Goal: Task Accomplishment & Management: Manage account settings

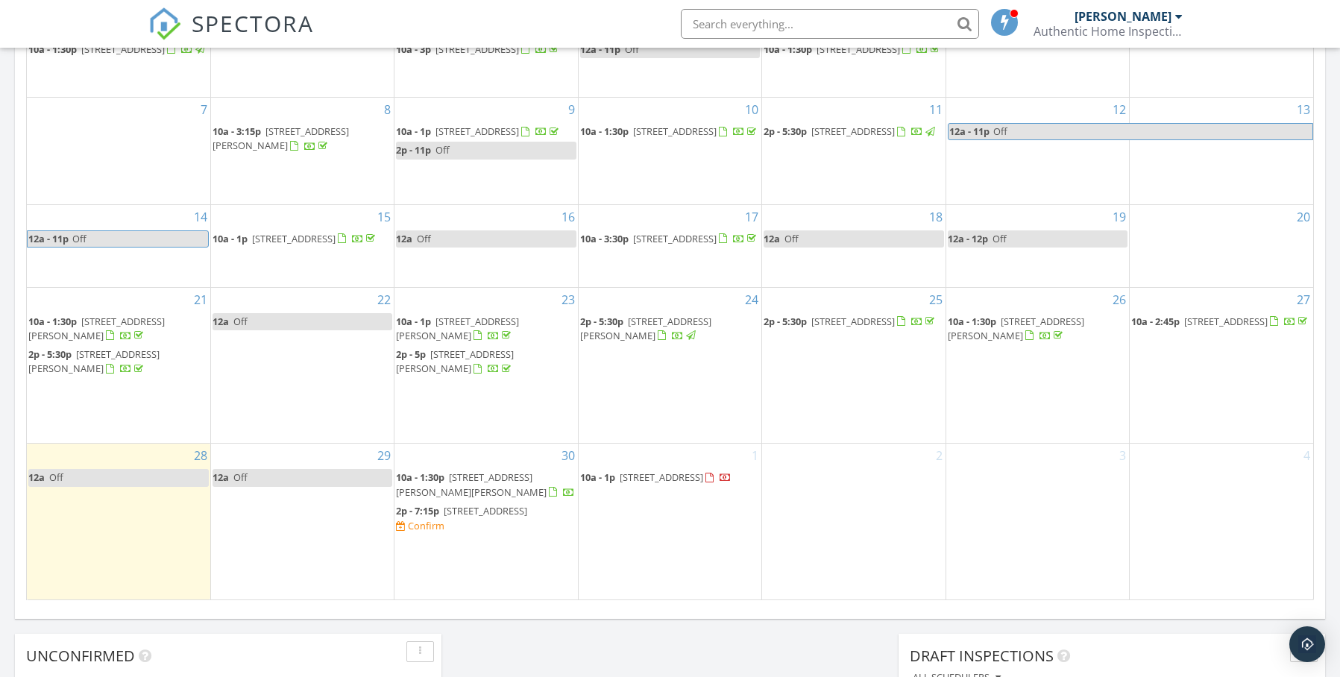
scroll to position [798, 0]
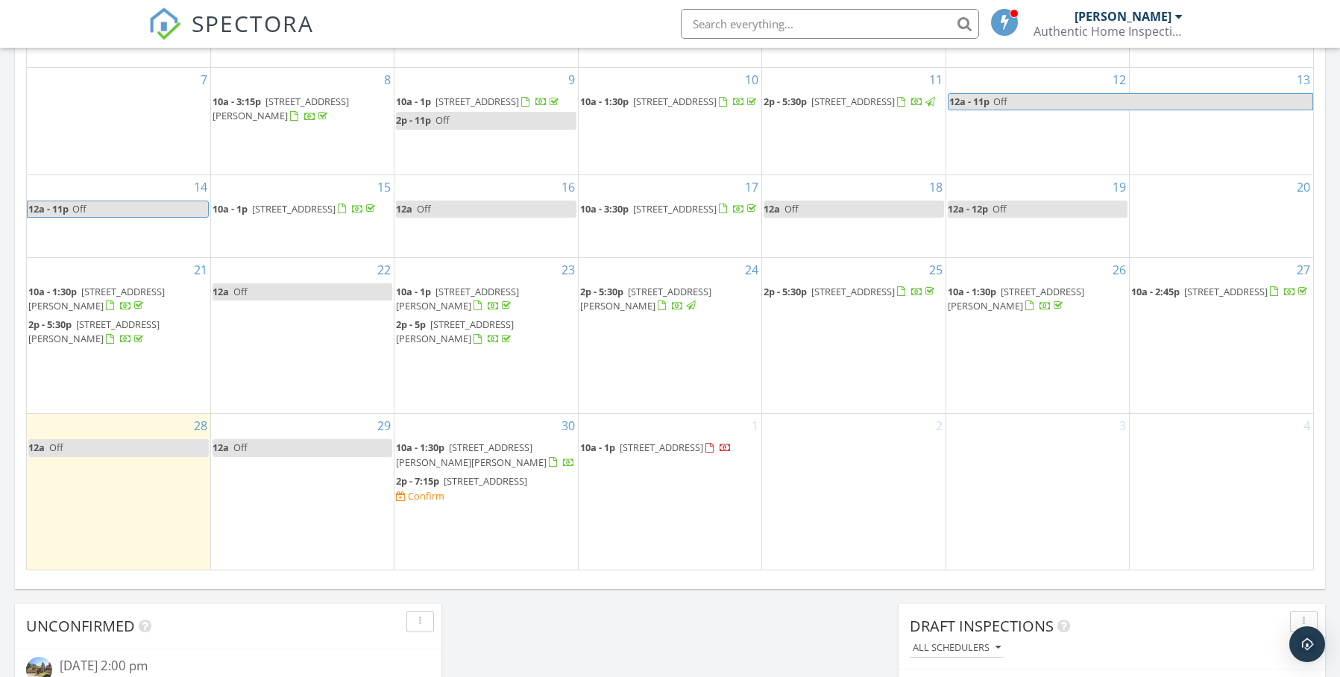
click at [502, 488] on span "15642 SW 149th Pl, Tigard 97224" at bounding box center [485, 480] width 83 height 13
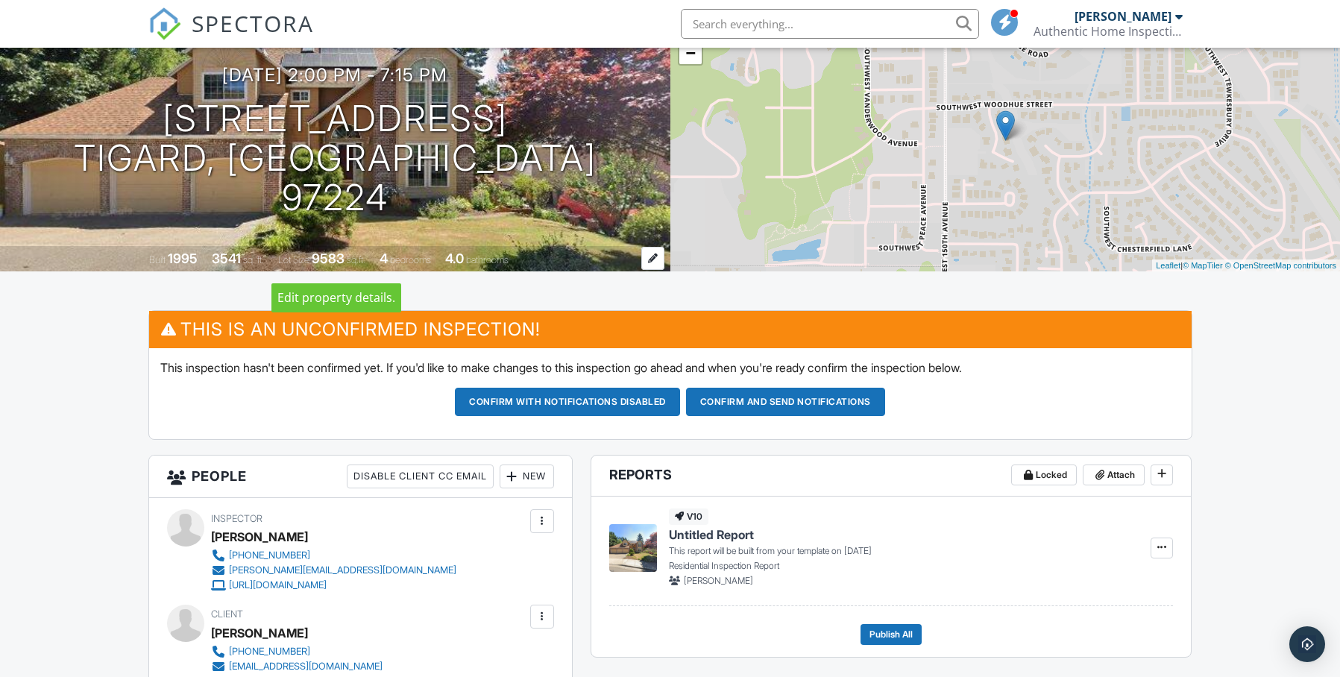
click at [647, 259] on div at bounding box center [652, 258] width 23 height 23
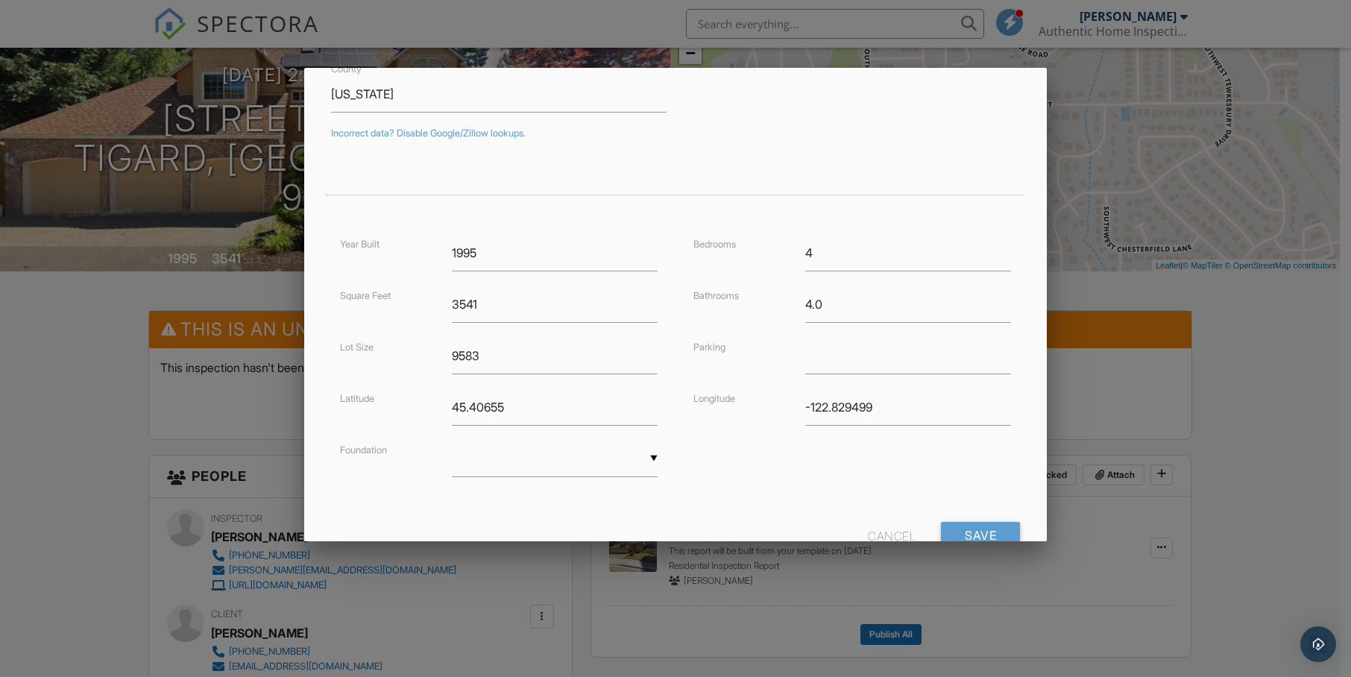
scroll to position [271, 0]
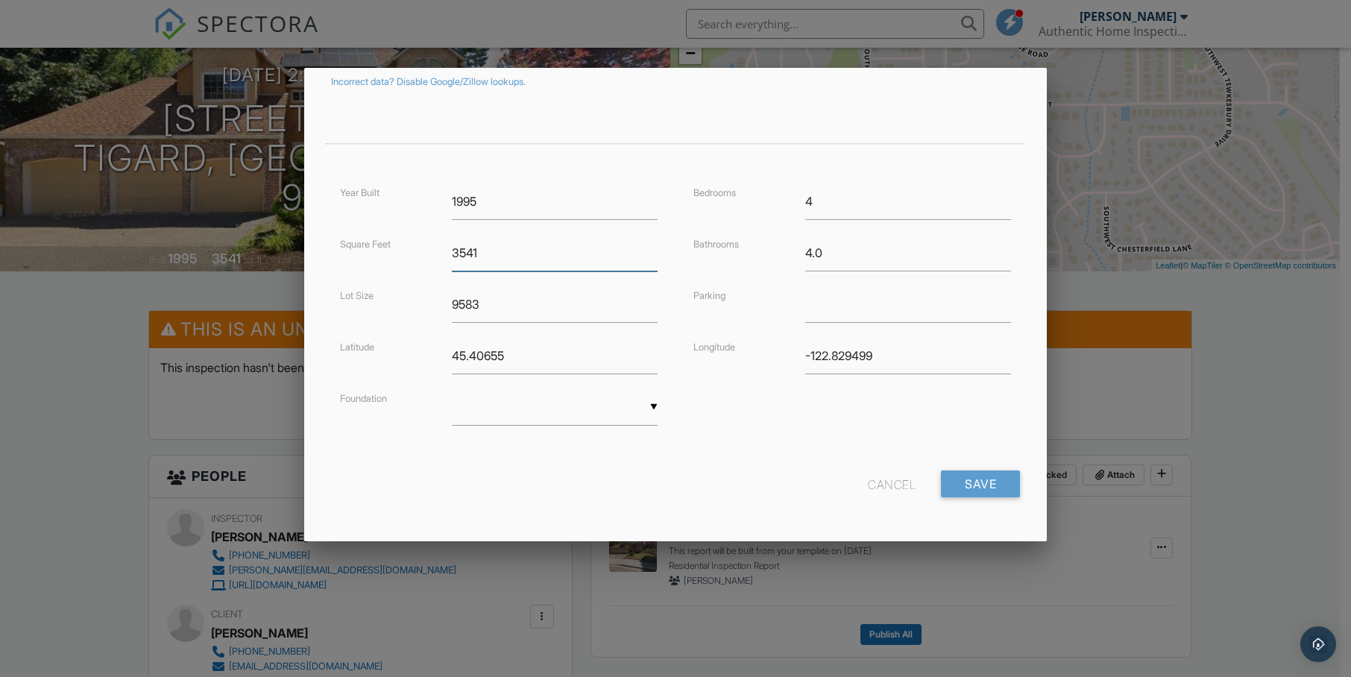
drag, startPoint x: 458, startPoint y: 256, endPoint x: 527, endPoint y: 253, distance: 69.4
click at [527, 253] on input "3541" at bounding box center [555, 253] width 206 height 37
type input "3903"
click at [945, 489] on input "Save" at bounding box center [980, 483] width 79 height 27
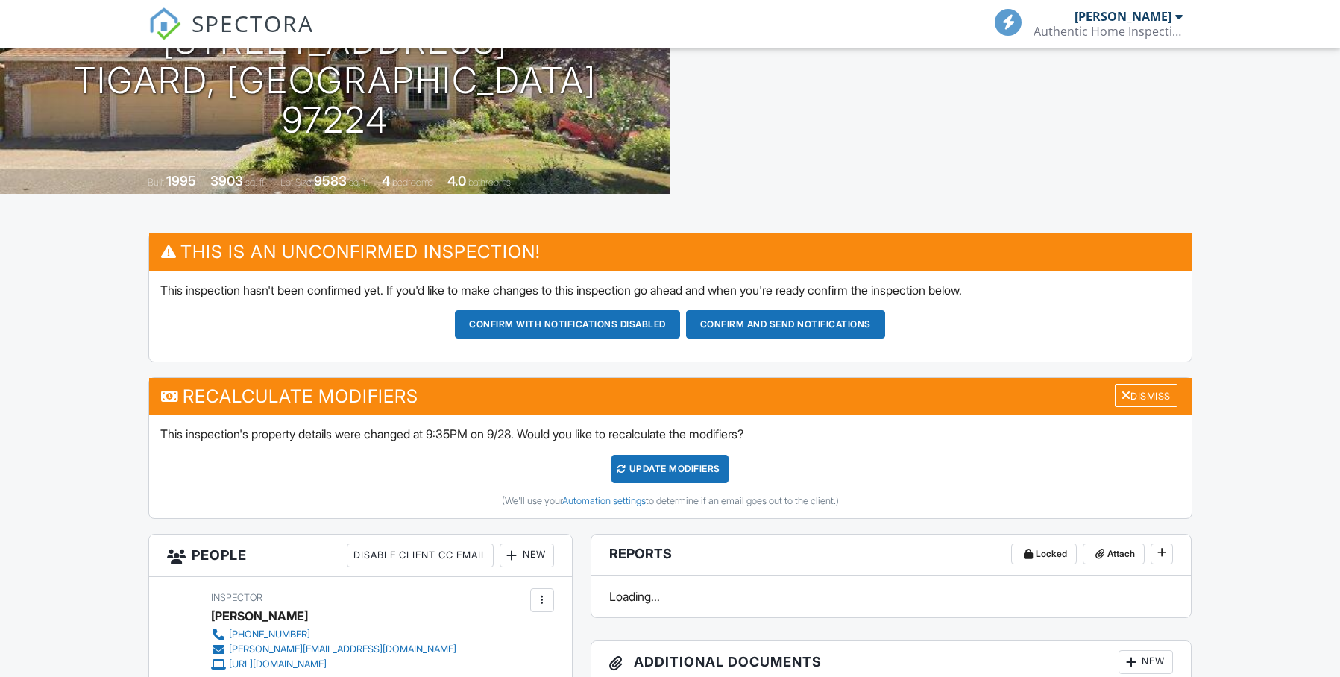
click at [667, 476] on div "UPDATE Modifiers" at bounding box center [669, 469] width 117 height 28
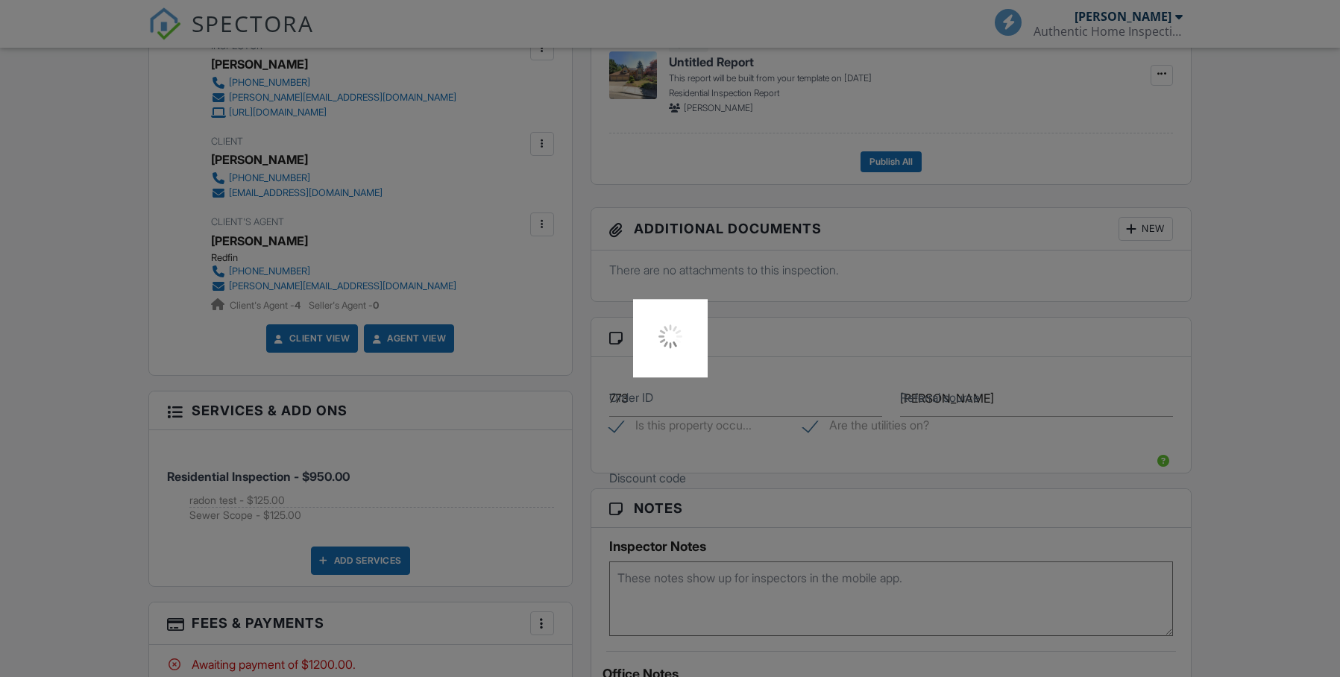
scroll to position [1080, 0]
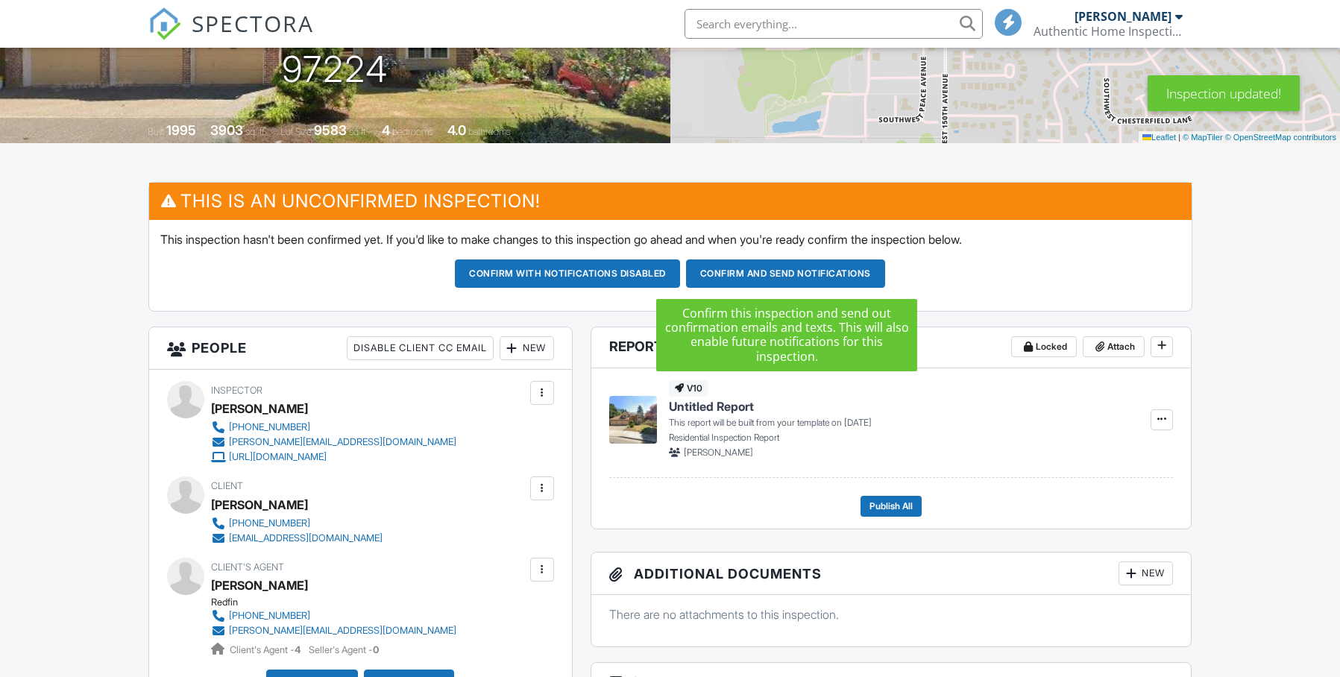
click at [775, 274] on button "Confirm and send notifications" at bounding box center [785, 273] width 199 height 28
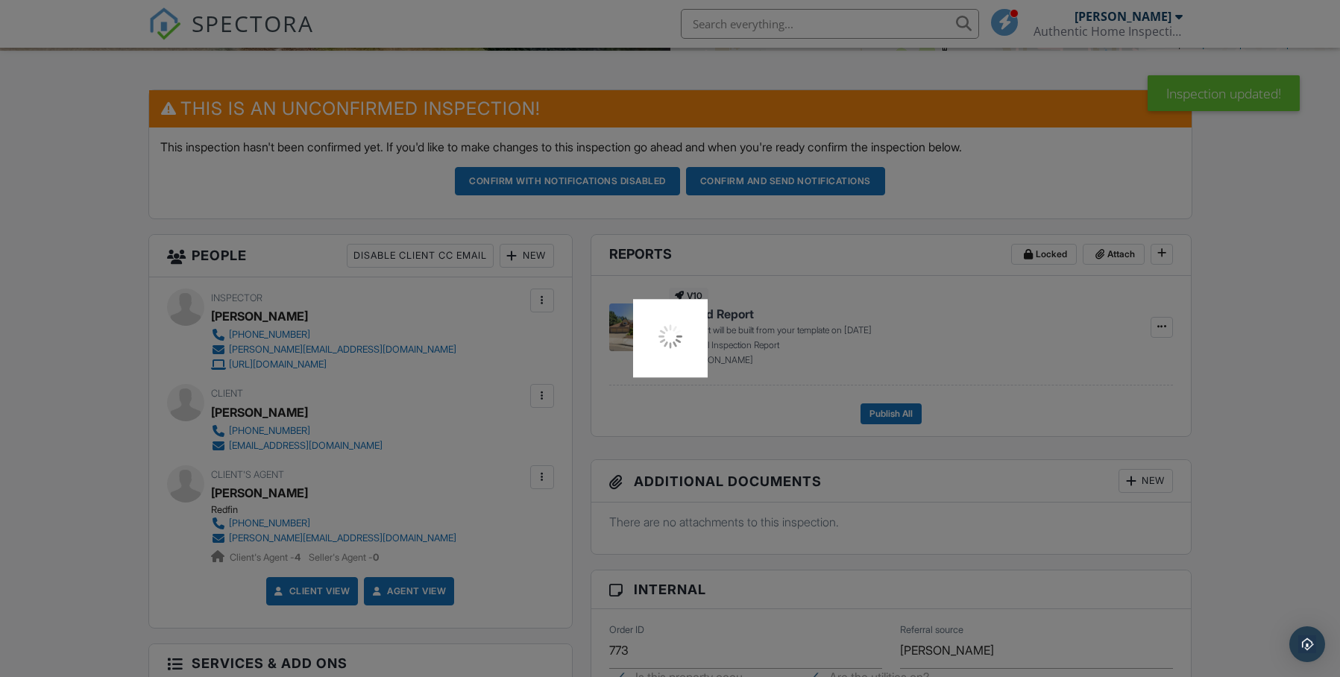
scroll to position [362, 0]
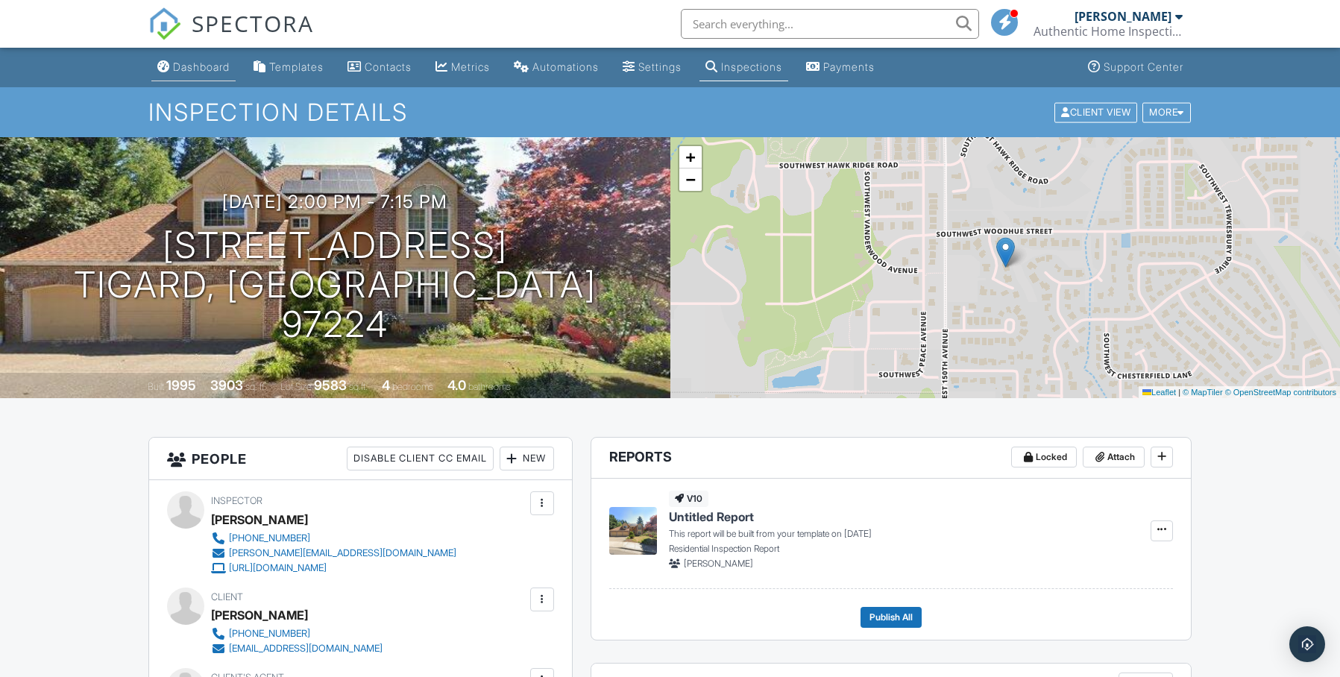
click at [230, 65] on div "Dashboard" at bounding box center [201, 66] width 57 height 13
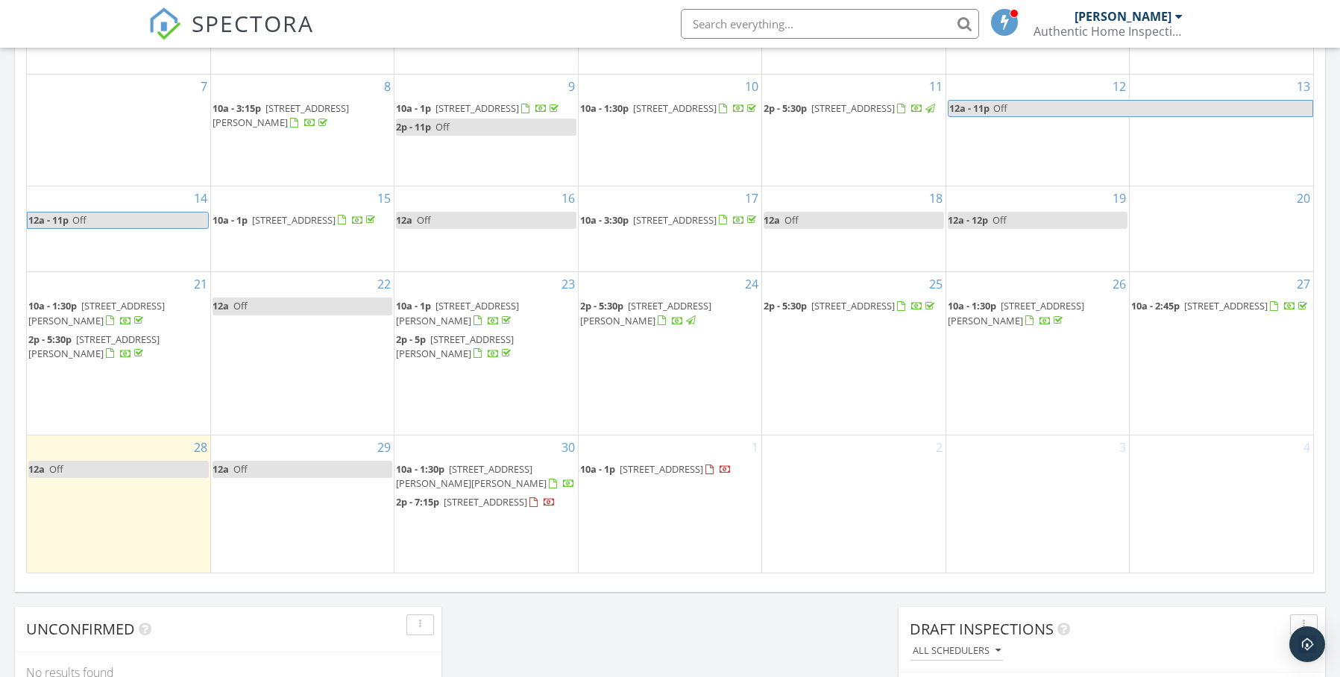
scroll to position [819, 0]
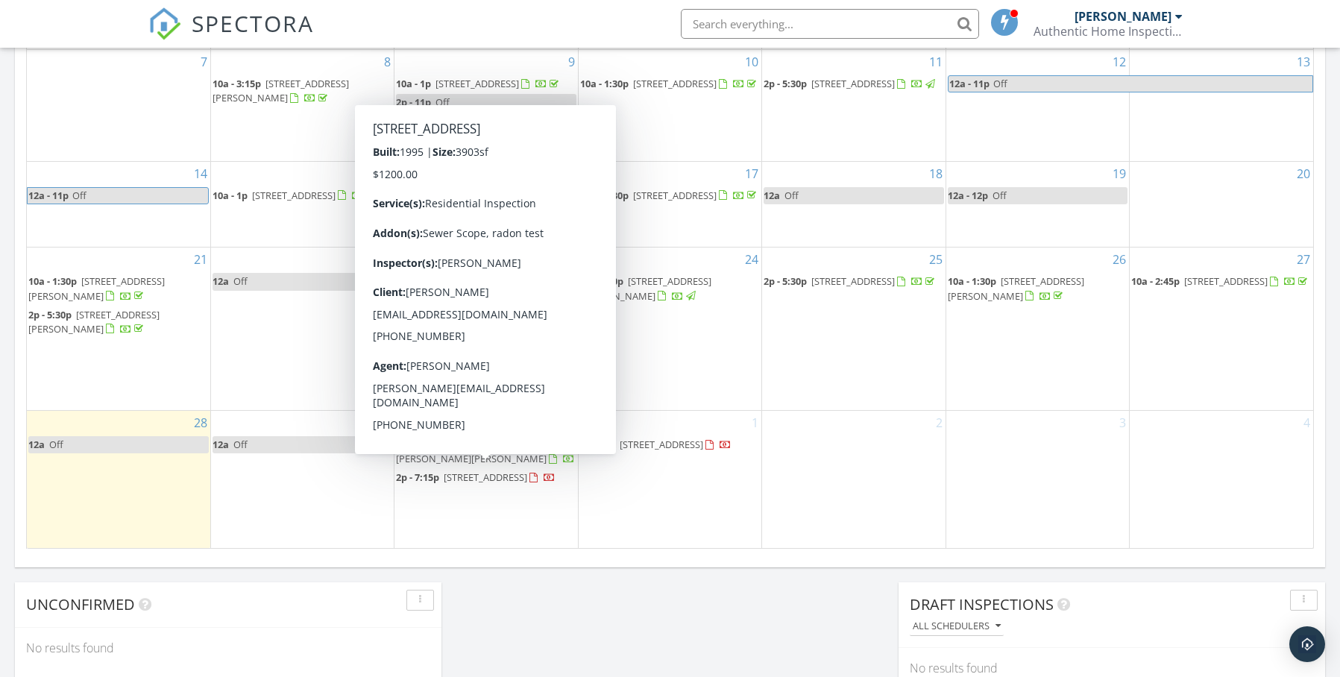
click at [527, 474] on span "[STREET_ADDRESS]" at bounding box center [485, 476] width 83 height 13
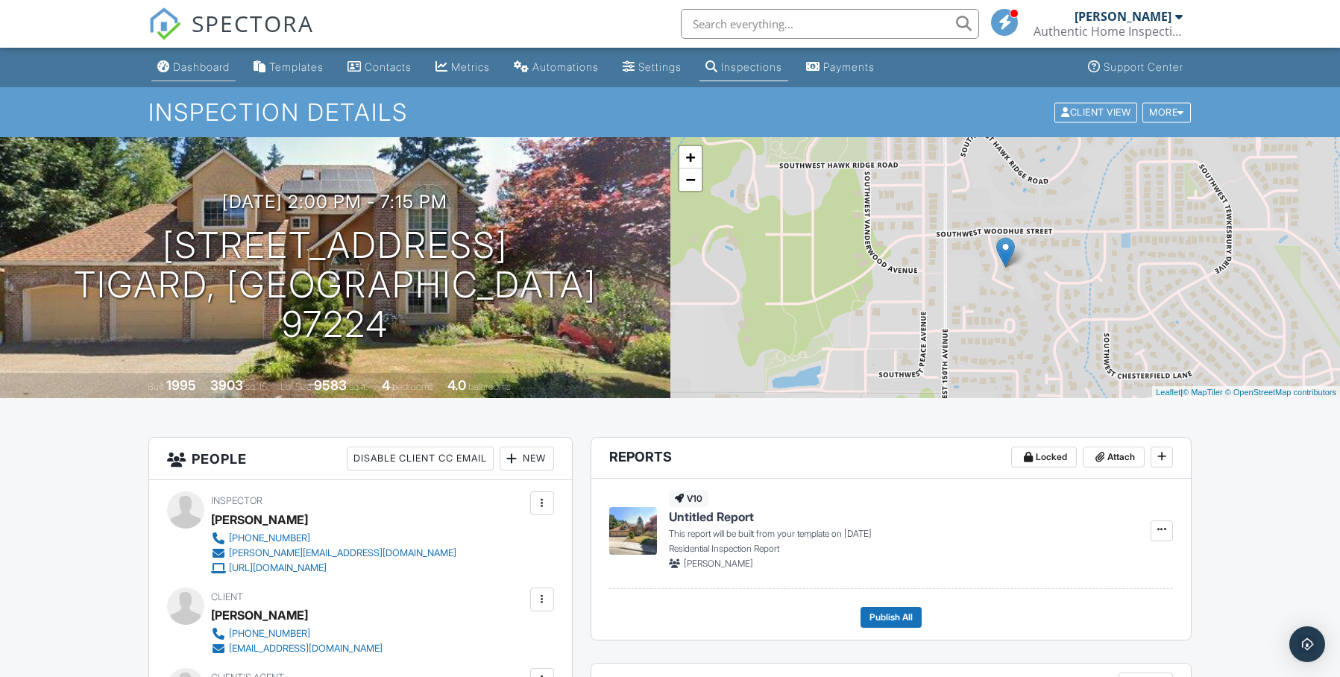
click at [201, 66] on div "Dashboard" at bounding box center [201, 66] width 57 height 13
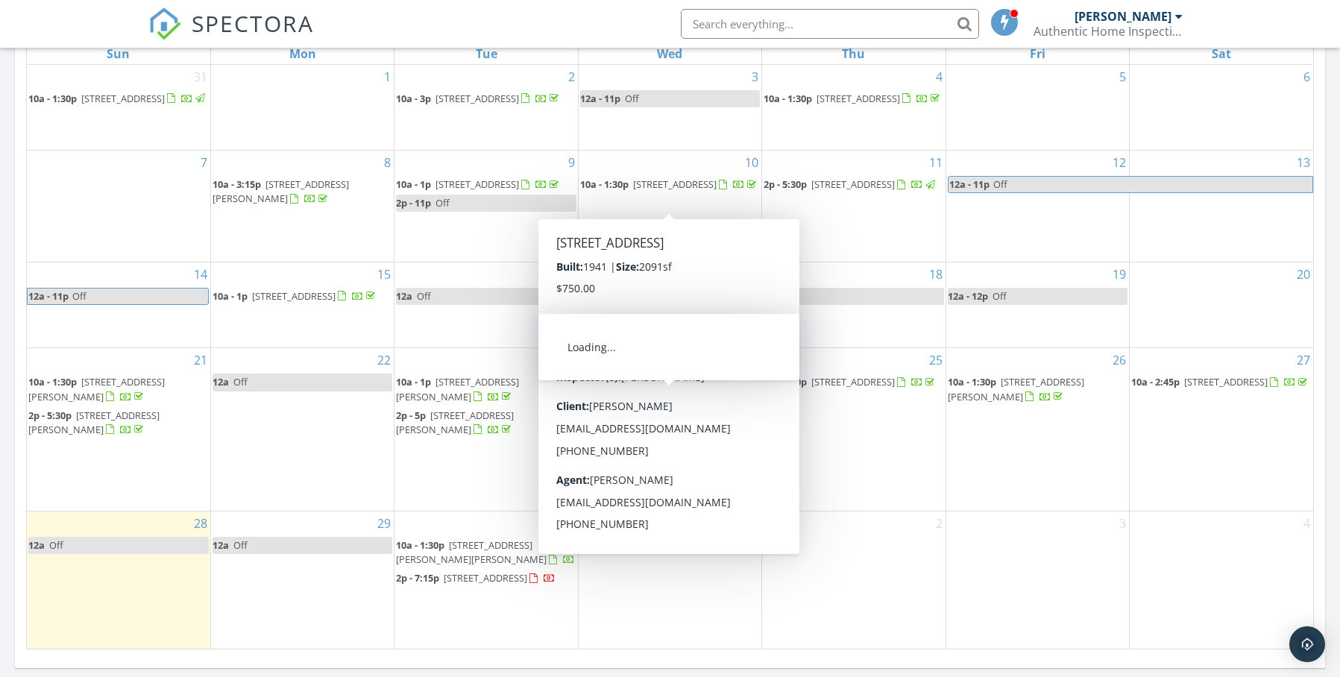
scroll to position [732, 0]
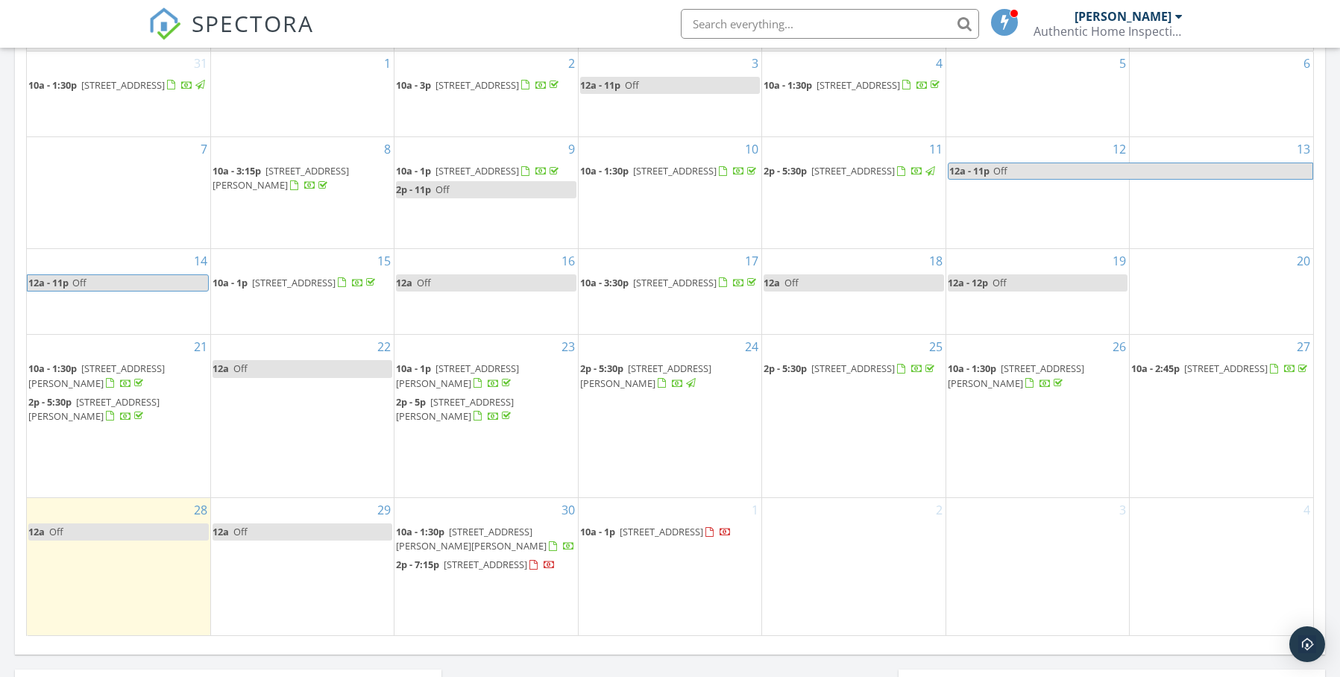
click at [640, 531] on span "[STREET_ADDRESS]" at bounding box center [660, 531] width 83 height 13
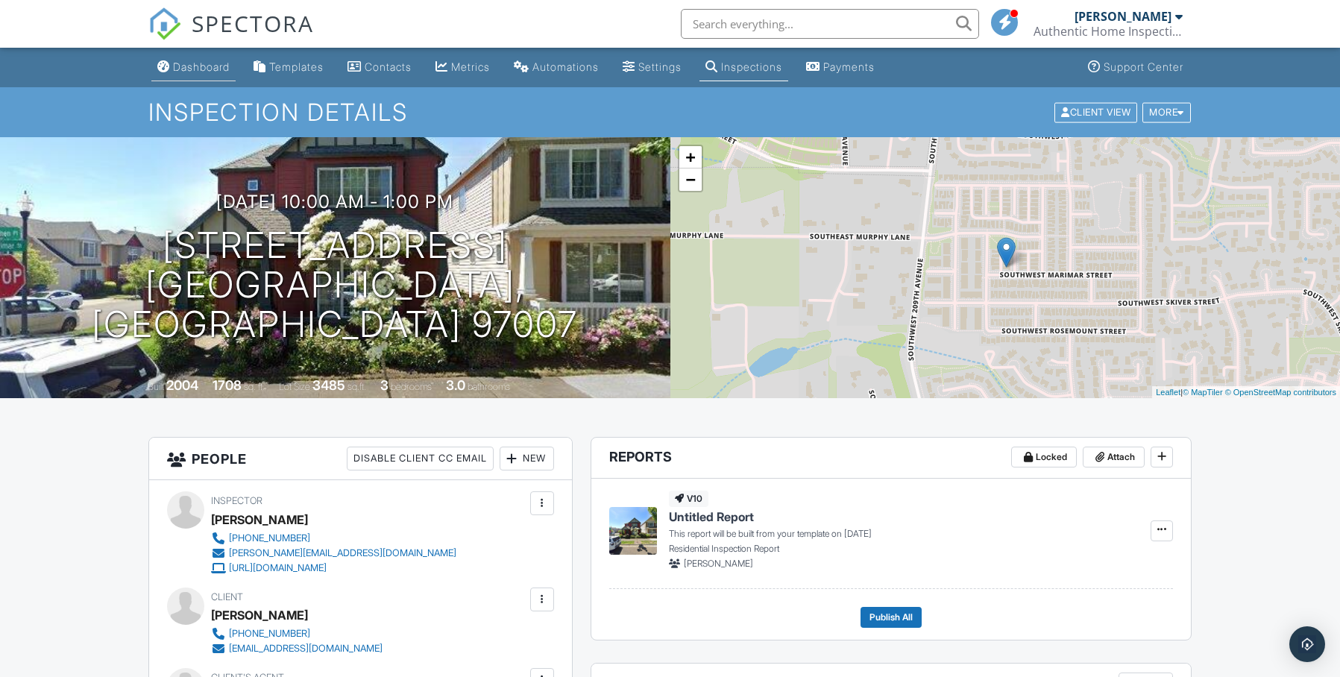
click at [194, 66] on div "Dashboard" at bounding box center [201, 66] width 57 height 13
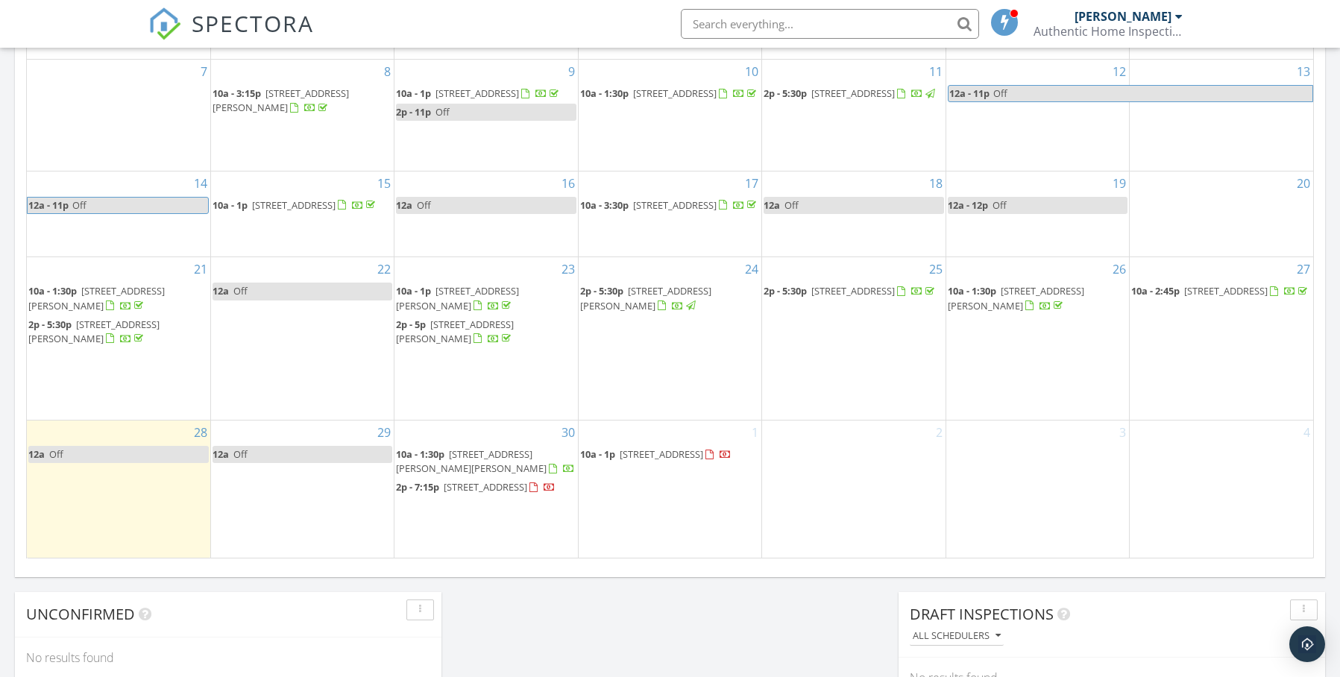
scroll to position [820, 0]
